Goal: Use online tool/utility: Utilize a website feature to perform a specific function

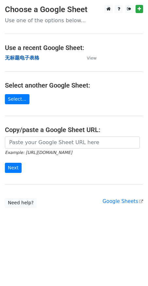
click at [29, 60] on strong "无标题电子表格" at bounding box center [22, 58] width 34 height 6
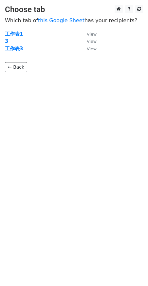
click at [8, 42] on td "3" at bounding box center [42, 42] width 75 height 8
click at [7, 42] on strong "3" at bounding box center [6, 41] width 3 height 6
